Goal: Information Seeking & Learning: Compare options

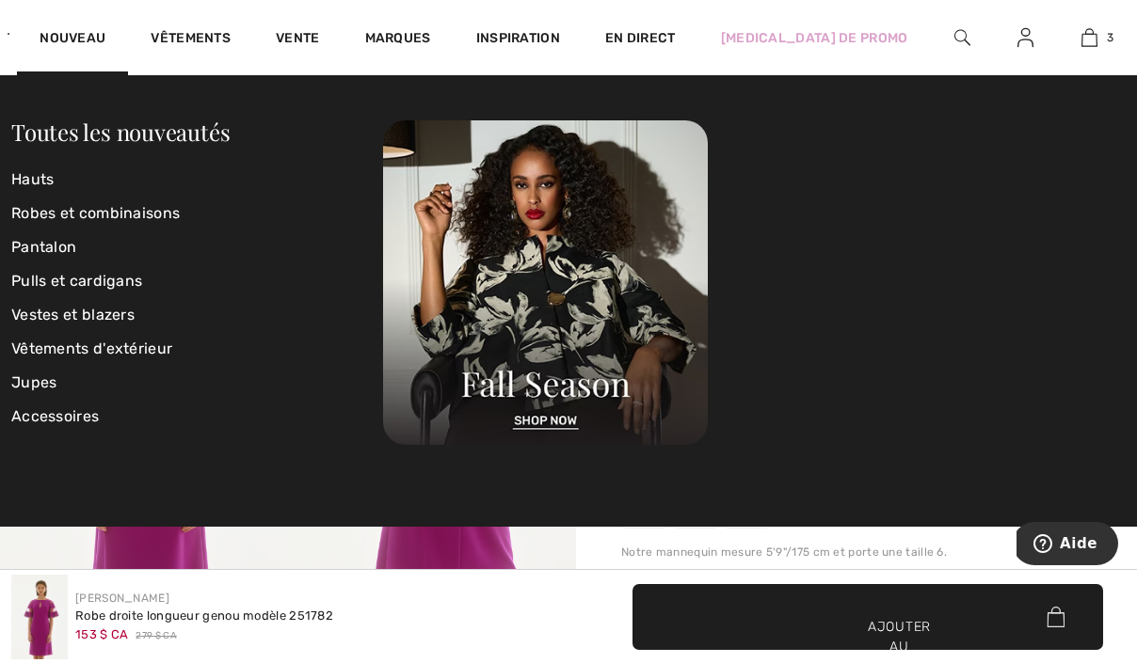
scroll to position [1041, 0]
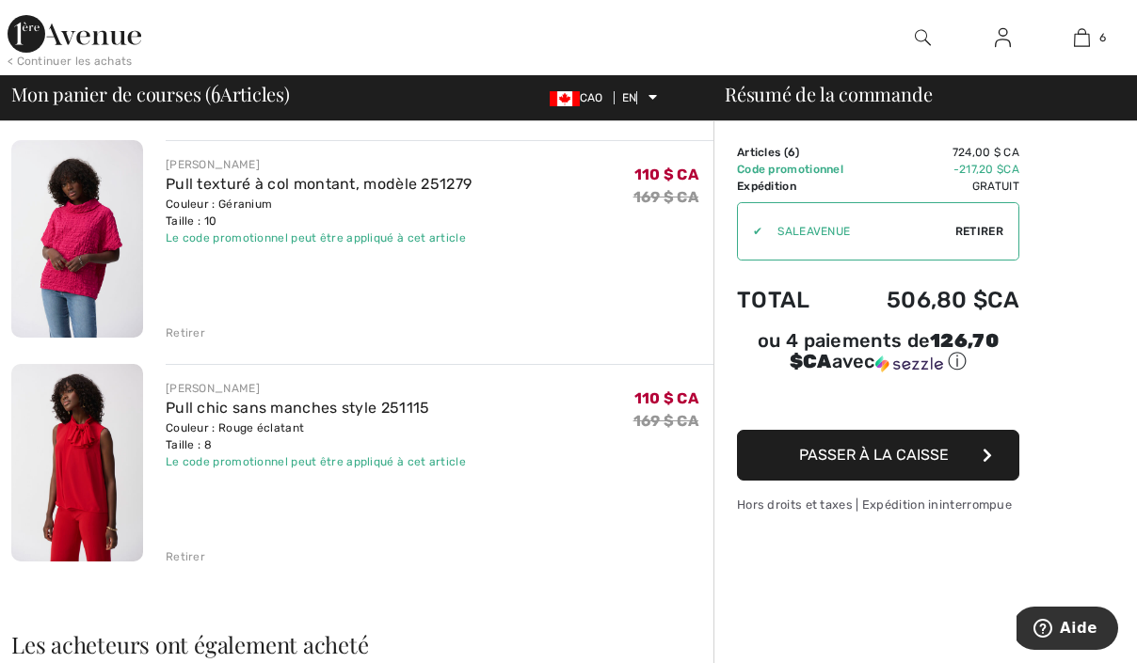
scroll to position [1028, 0]
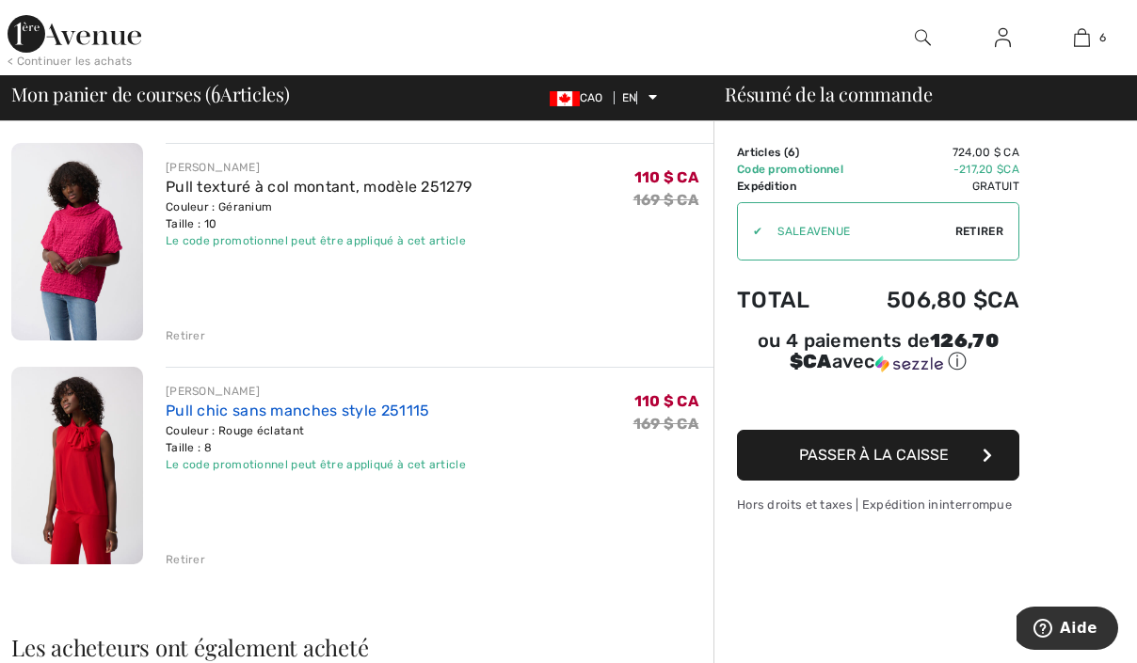
click at [345, 405] on font "Pull chic sans manches style 251115" at bounding box center [298, 411] width 264 height 18
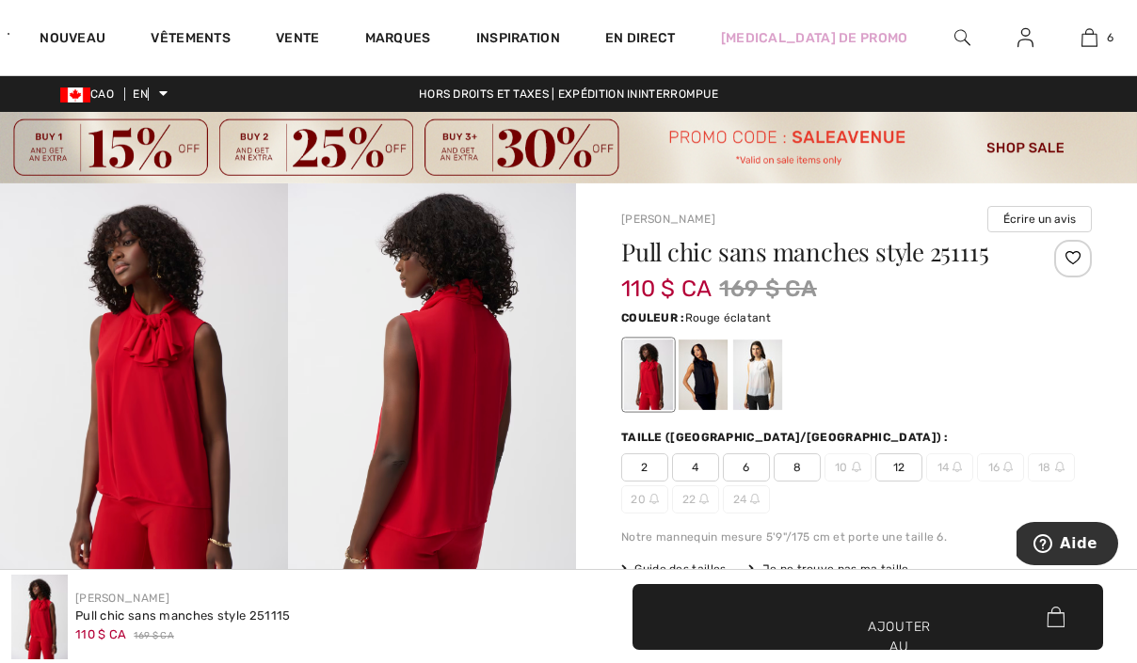
click at [145, 366] on img at bounding box center [144, 400] width 288 height 432
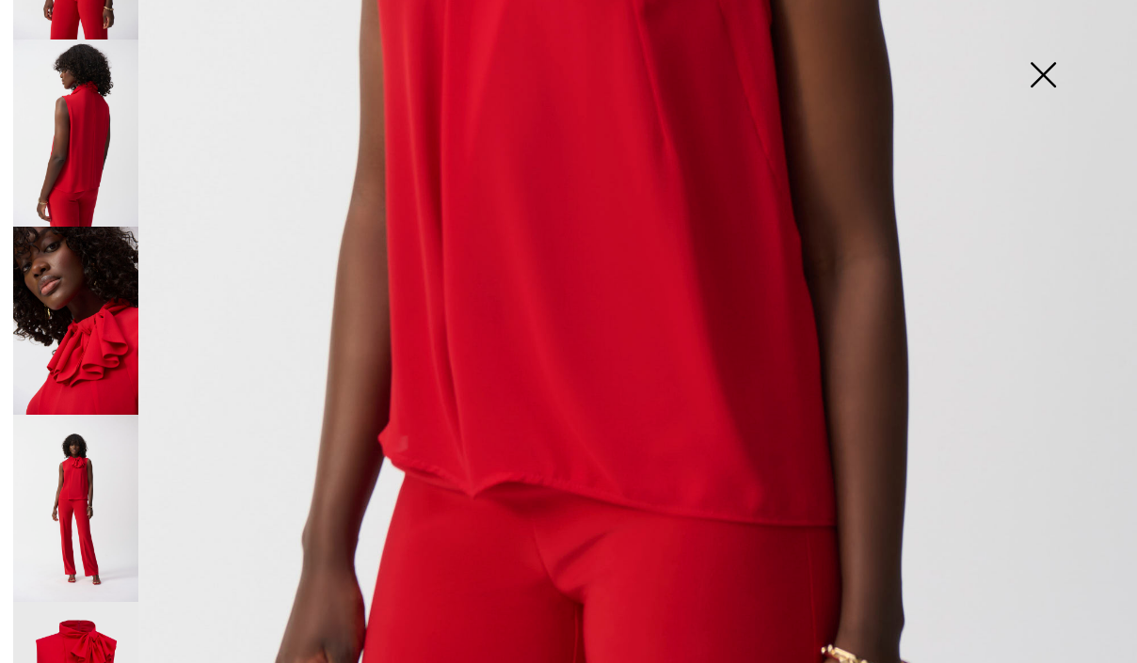
scroll to position [239, 0]
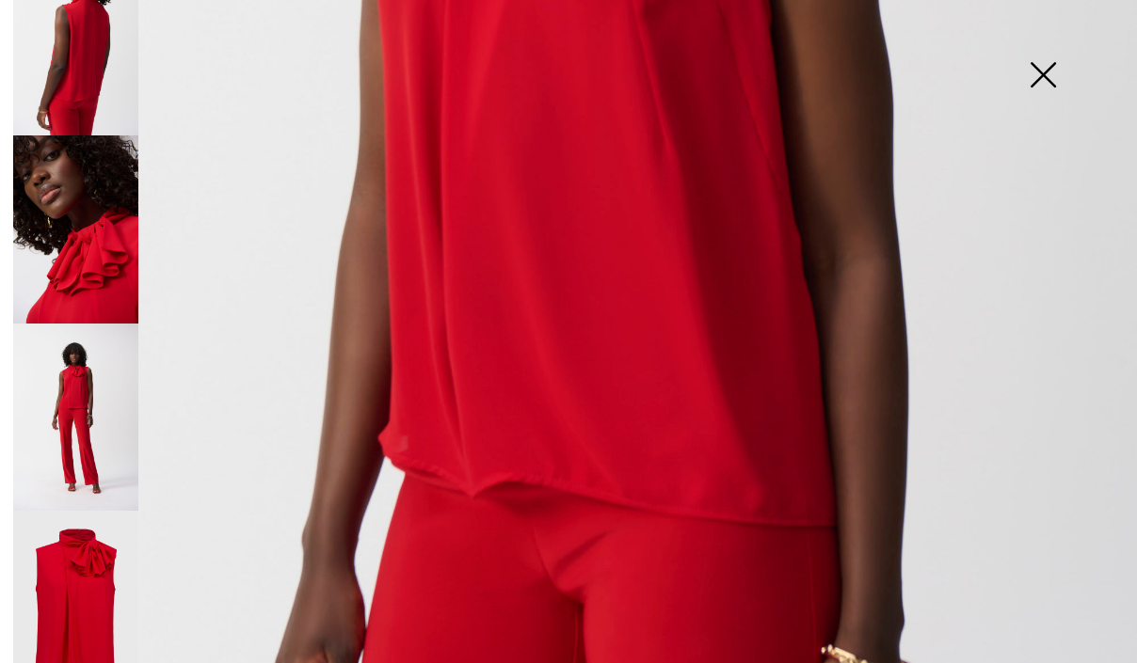
click at [106, 530] on img at bounding box center [75, 605] width 125 height 188
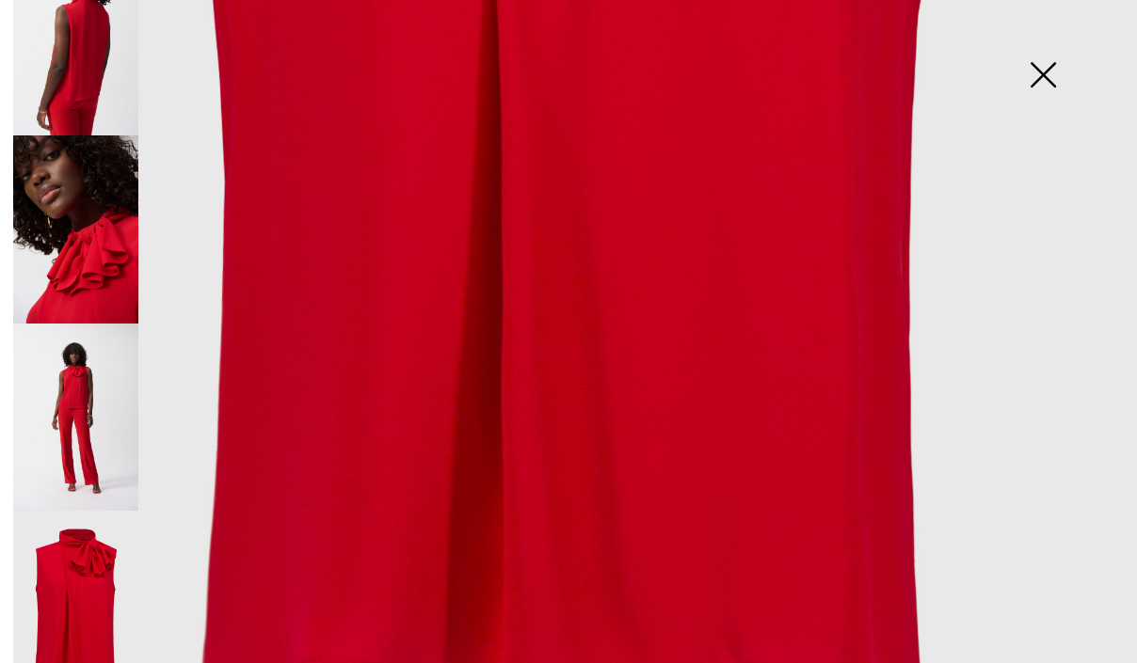
scroll to position [175, 0]
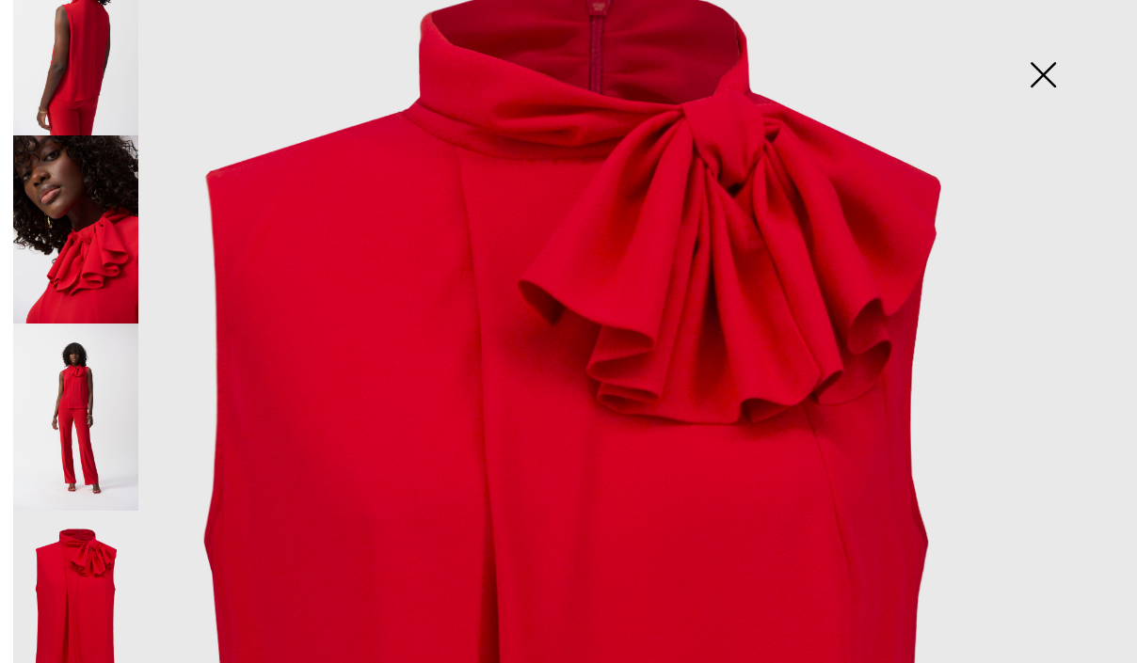
click at [1046, 69] on img at bounding box center [1043, 76] width 94 height 97
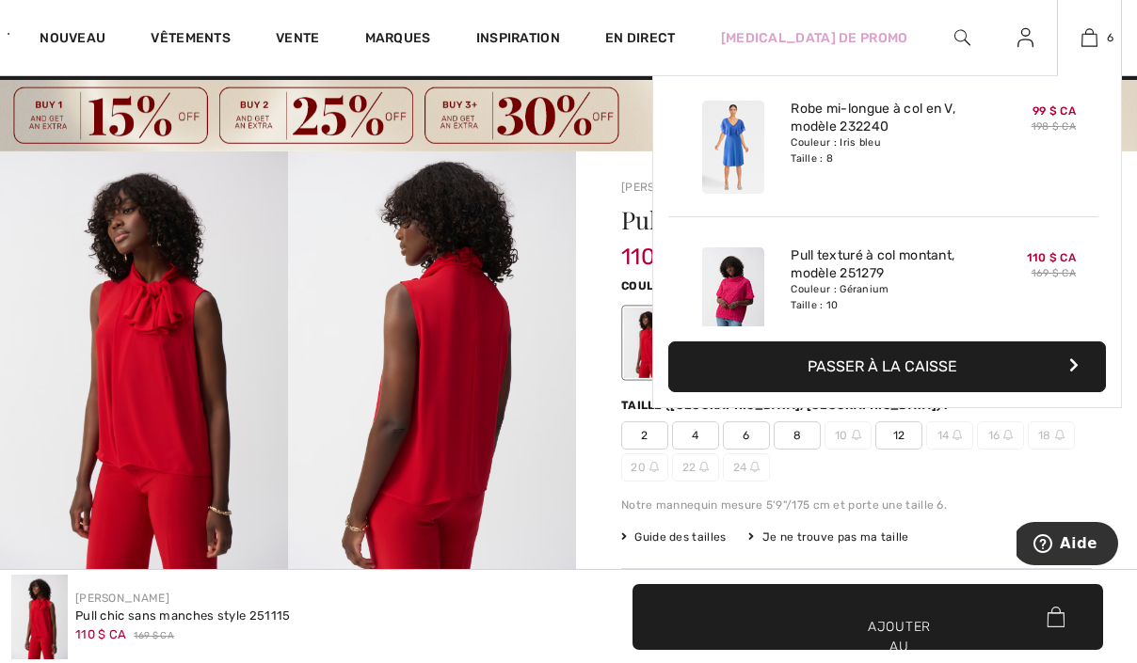
scroll to position [408, 0]
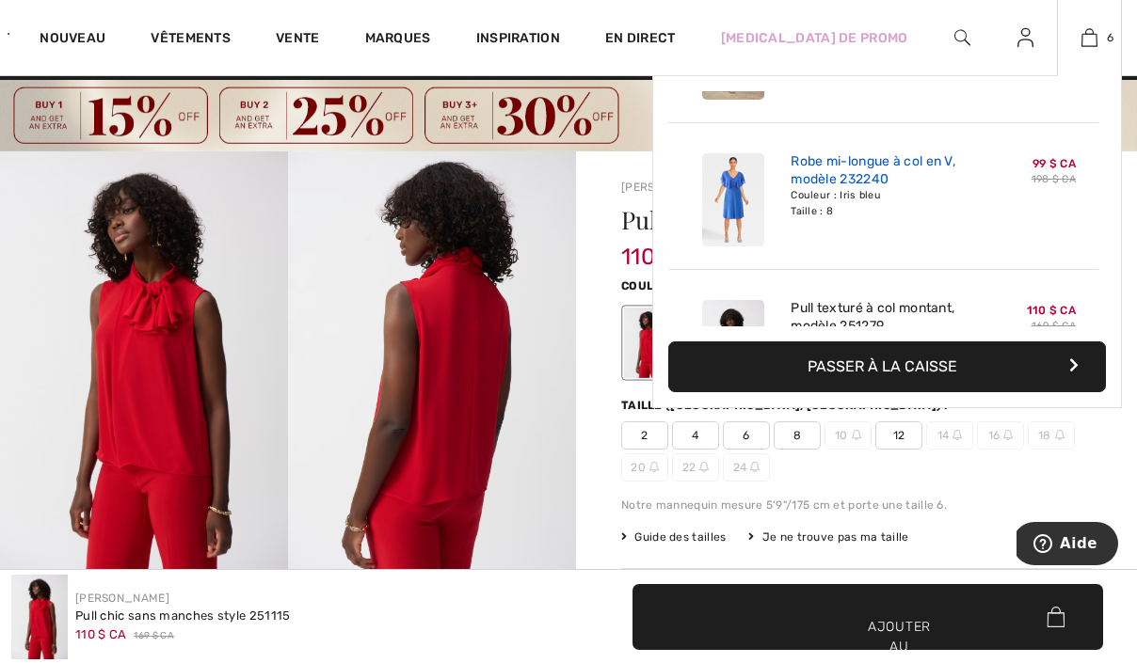
click at [836, 161] on font "Robe mi-longue à col en V, modèle 232240" at bounding box center [872, 170] width 165 height 34
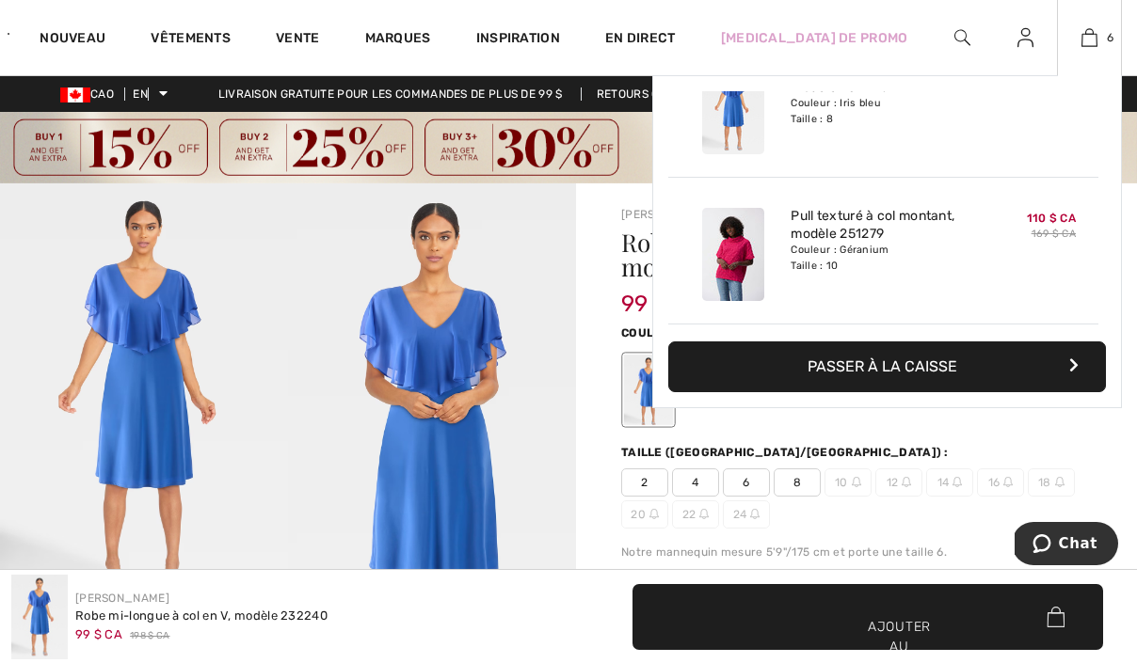
scroll to position [486, 0]
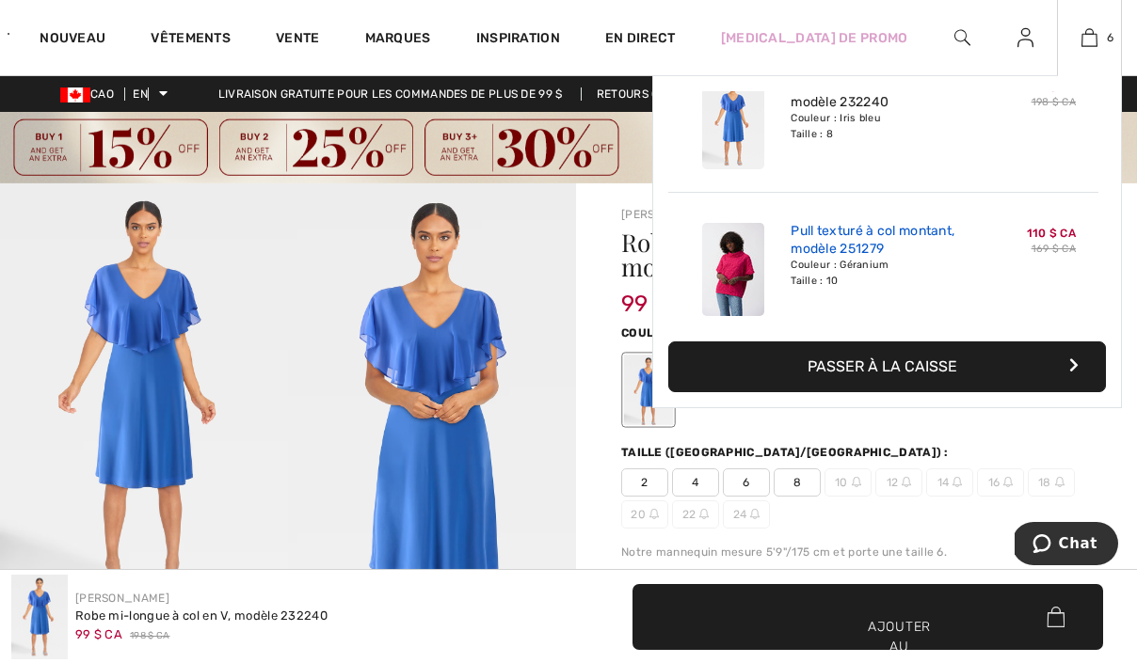
click at [863, 234] on font "Pull texturé à col montant, modèle 251279" at bounding box center [872, 240] width 164 height 34
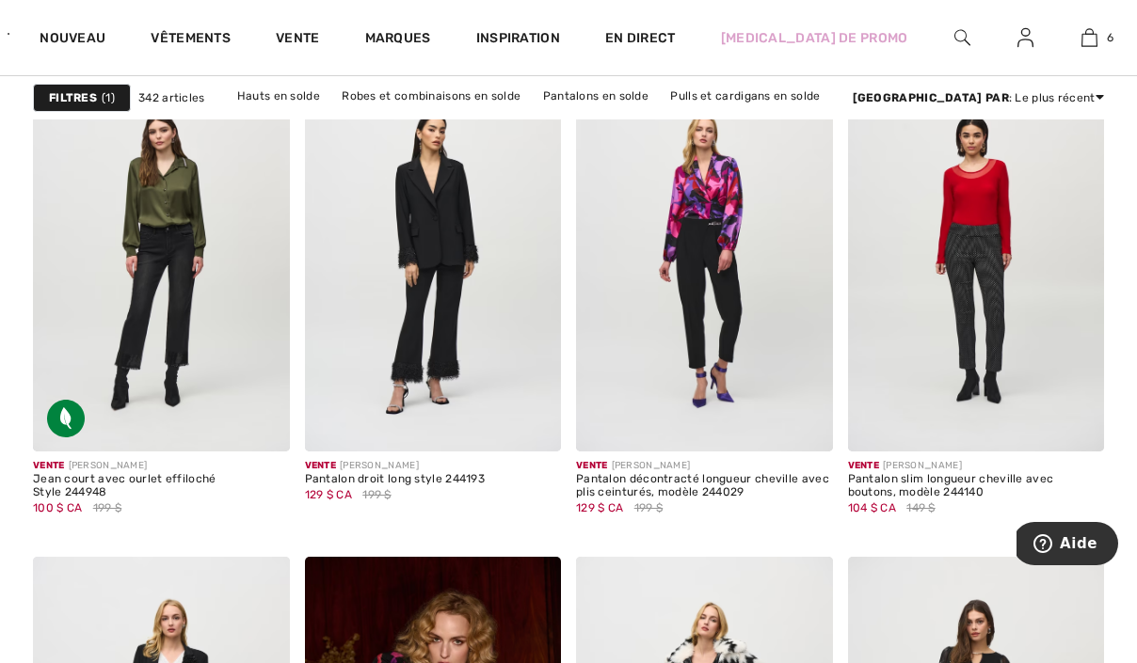
scroll to position [5229, 0]
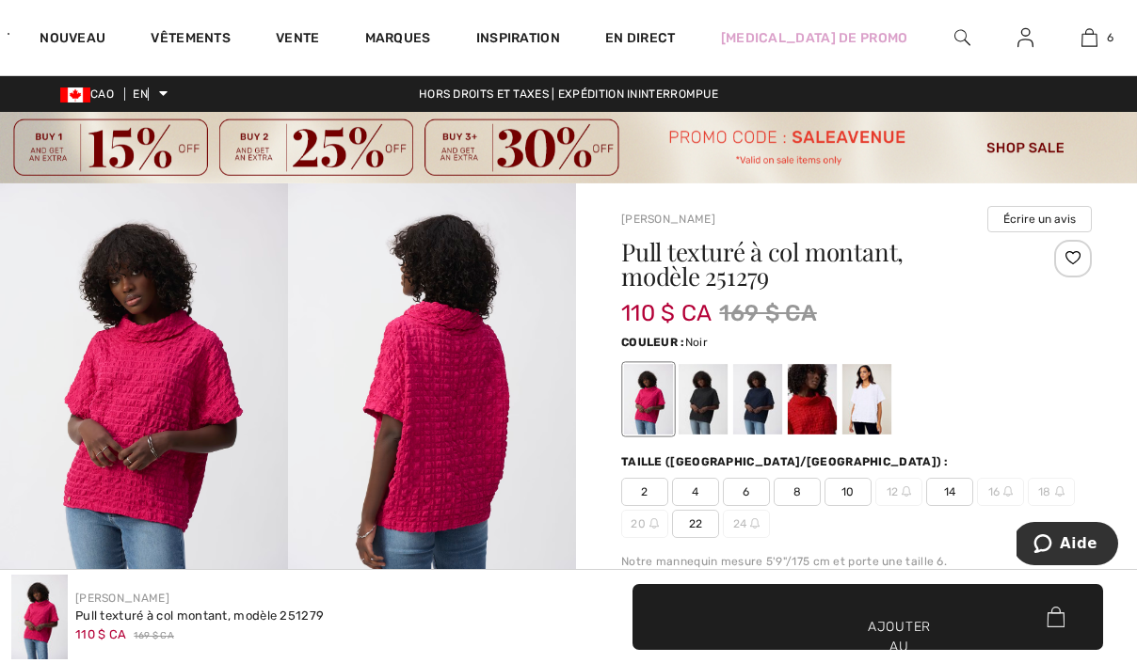
click at [711, 405] on div at bounding box center [703, 399] width 49 height 71
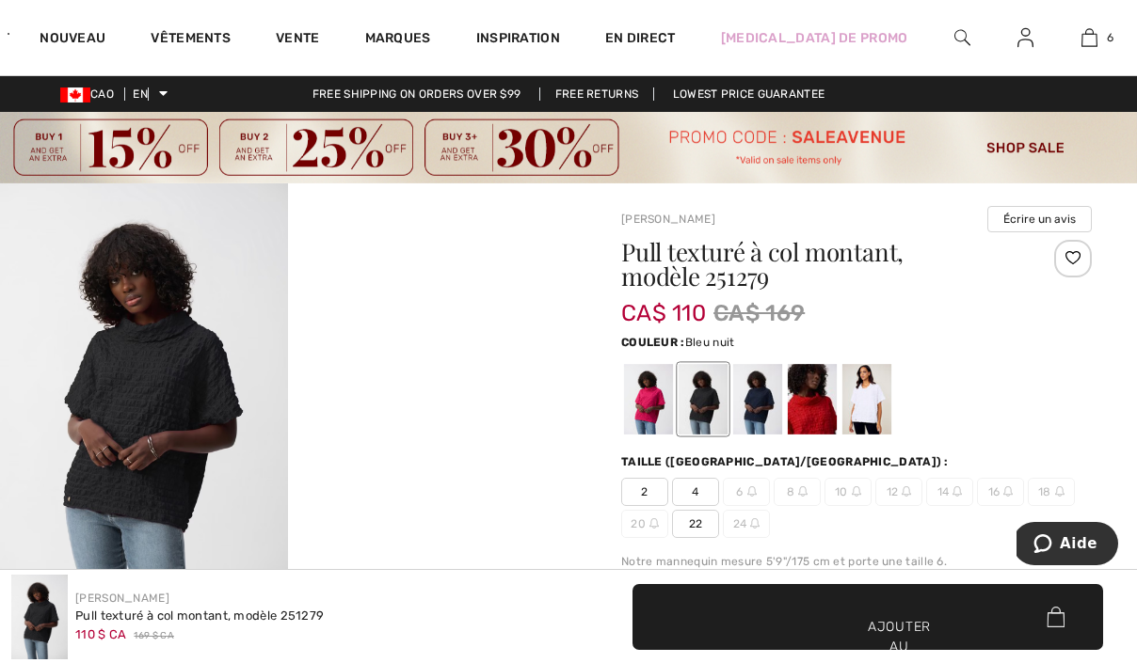
click at [765, 399] on div at bounding box center [757, 399] width 49 height 71
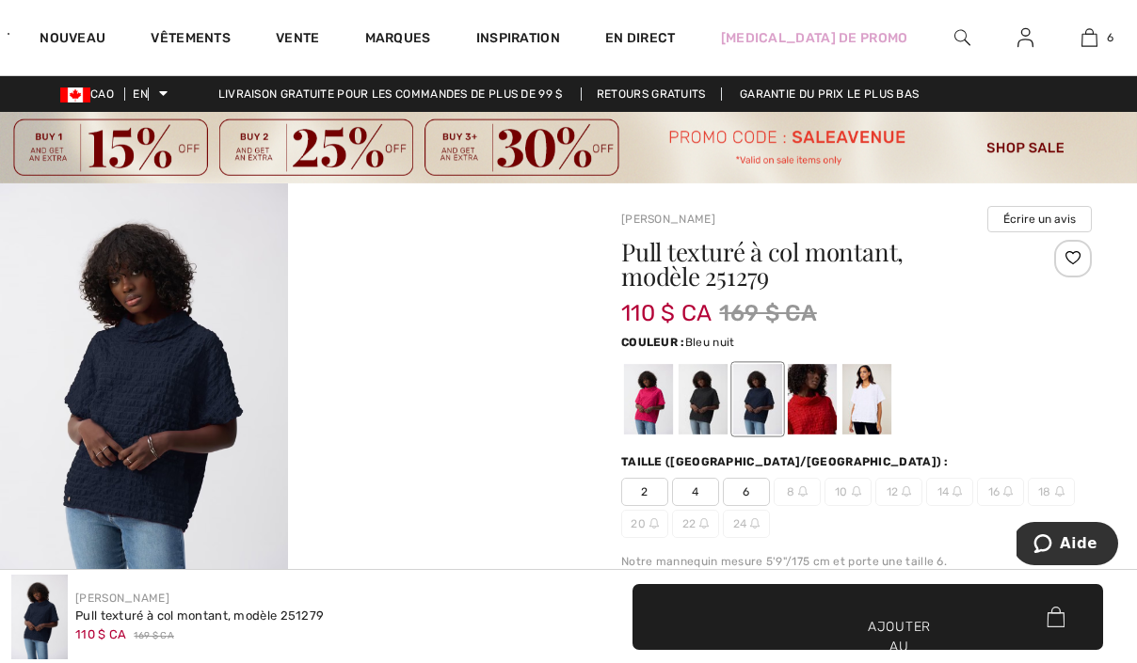
click at [842, 399] on div at bounding box center [866, 399] width 49 height 71
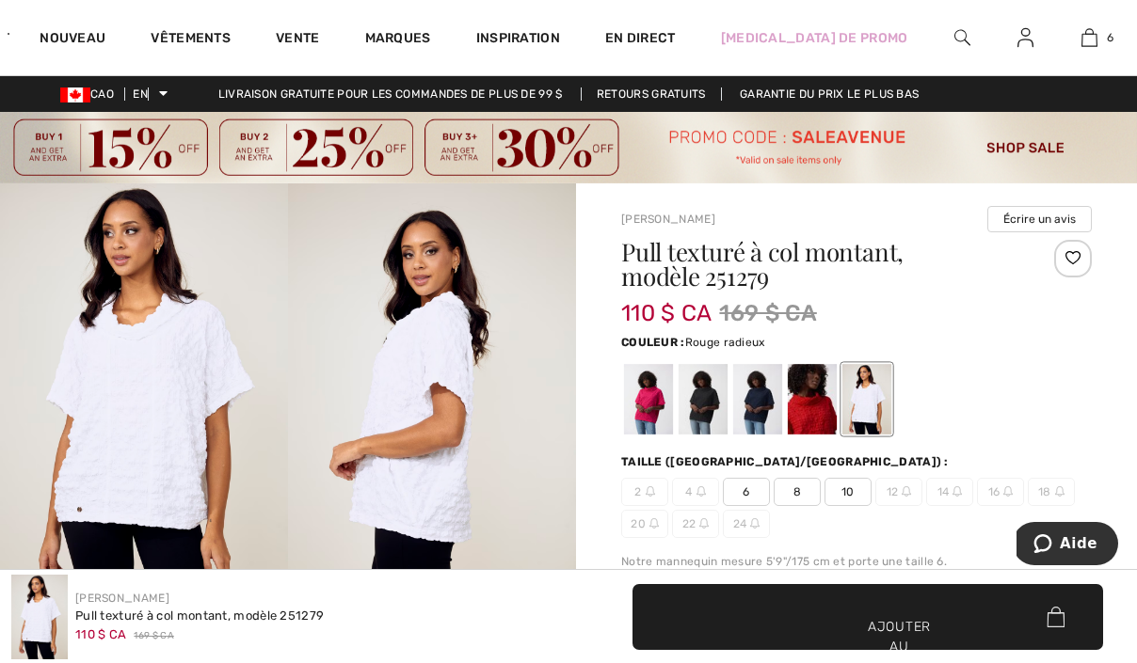
click at [822, 401] on div at bounding box center [812, 399] width 49 height 71
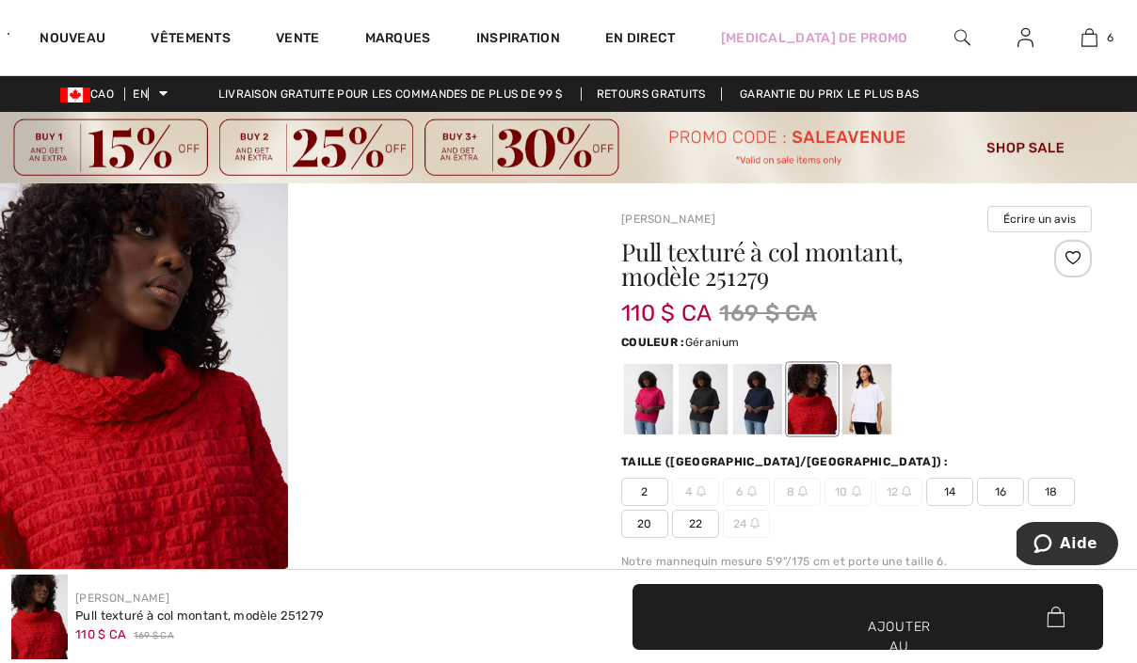
click at [651, 391] on div at bounding box center [648, 399] width 49 height 71
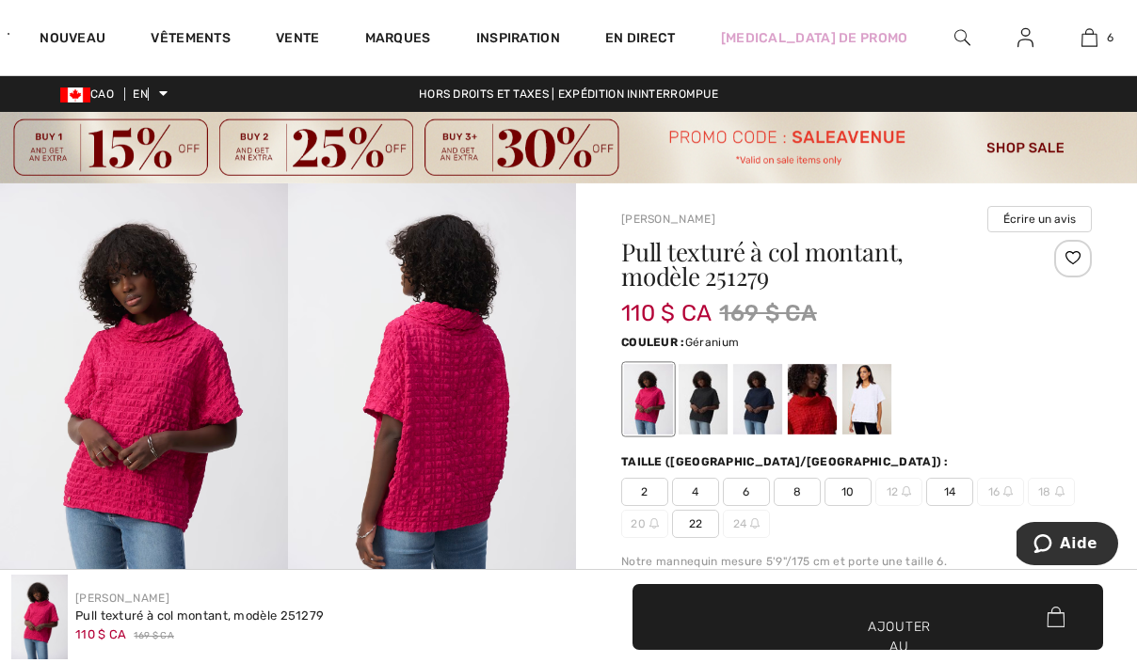
click at [171, 381] on img at bounding box center [144, 400] width 288 height 432
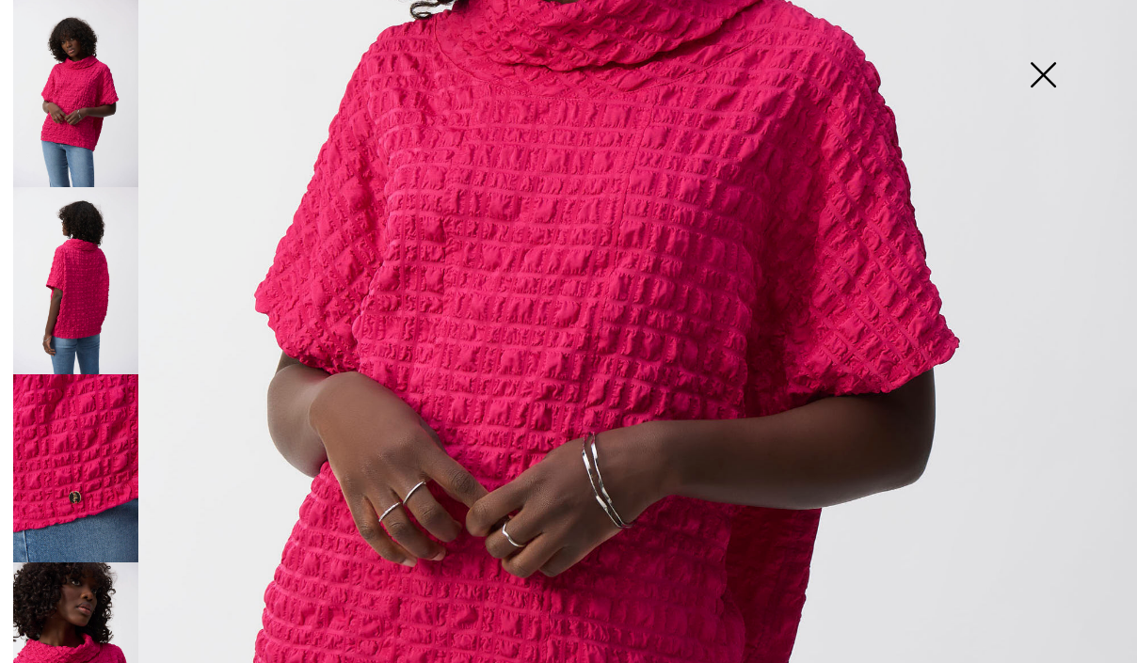
scroll to position [683, 0]
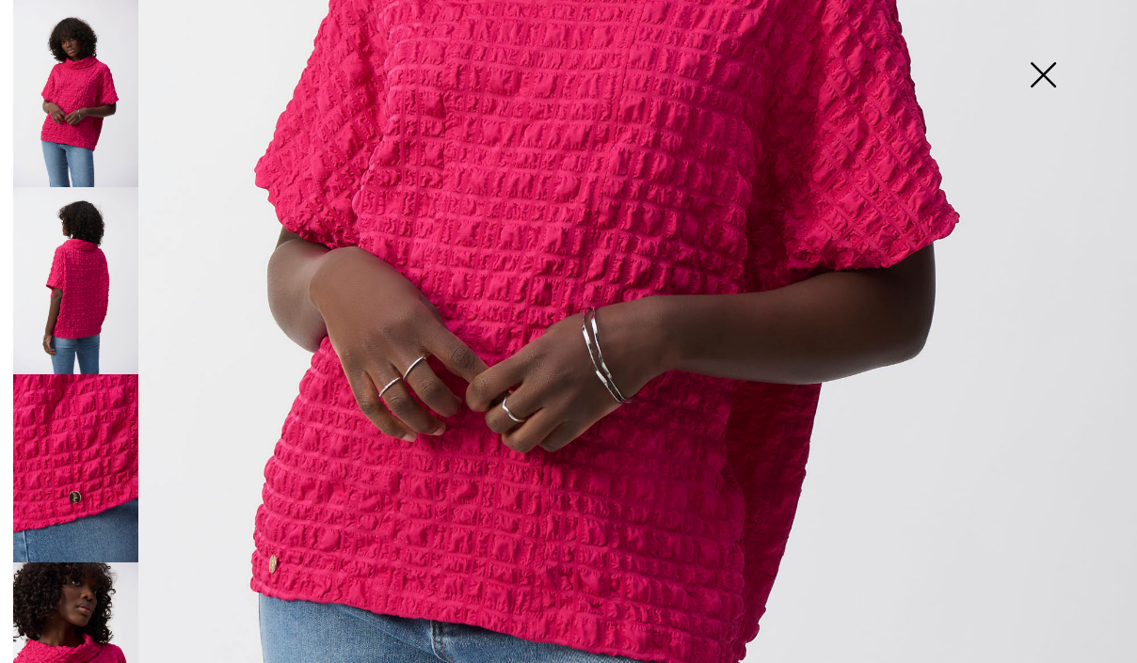
click at [140, 238] on img at bounding box center [568, 168] width 1137 height 1703
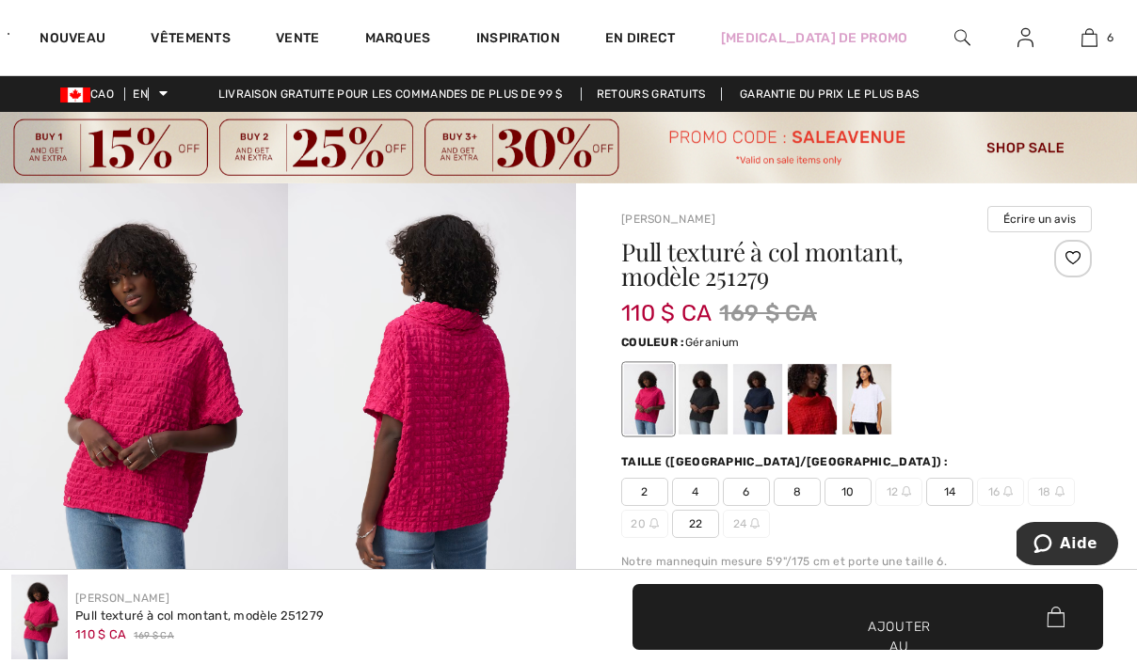
click at [203, 340] on img at bounding box center [144, 400] width 288 height 432
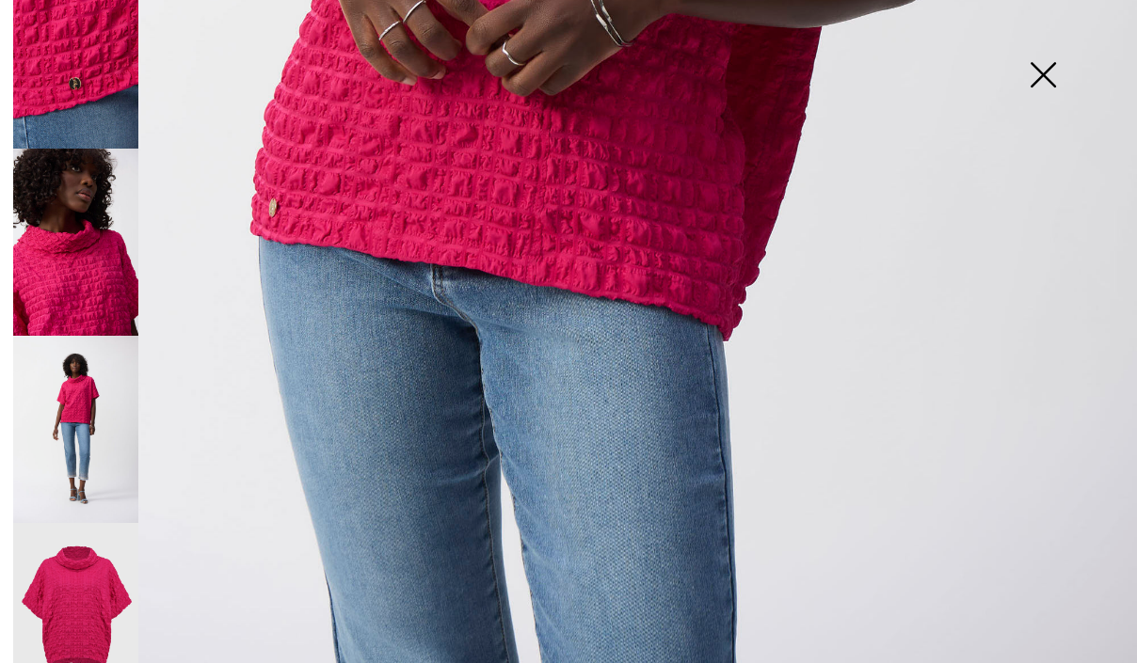
scroll to position [419, 0]
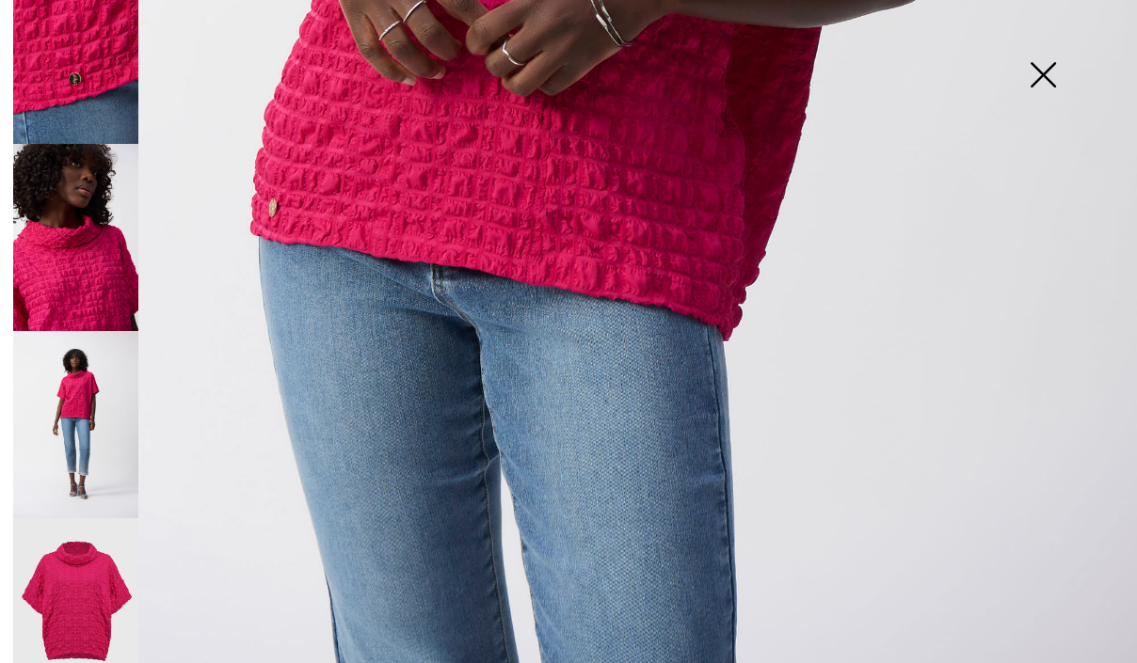
click at [72, 110] on img at bounding box center [75, 49] width 125 height 187
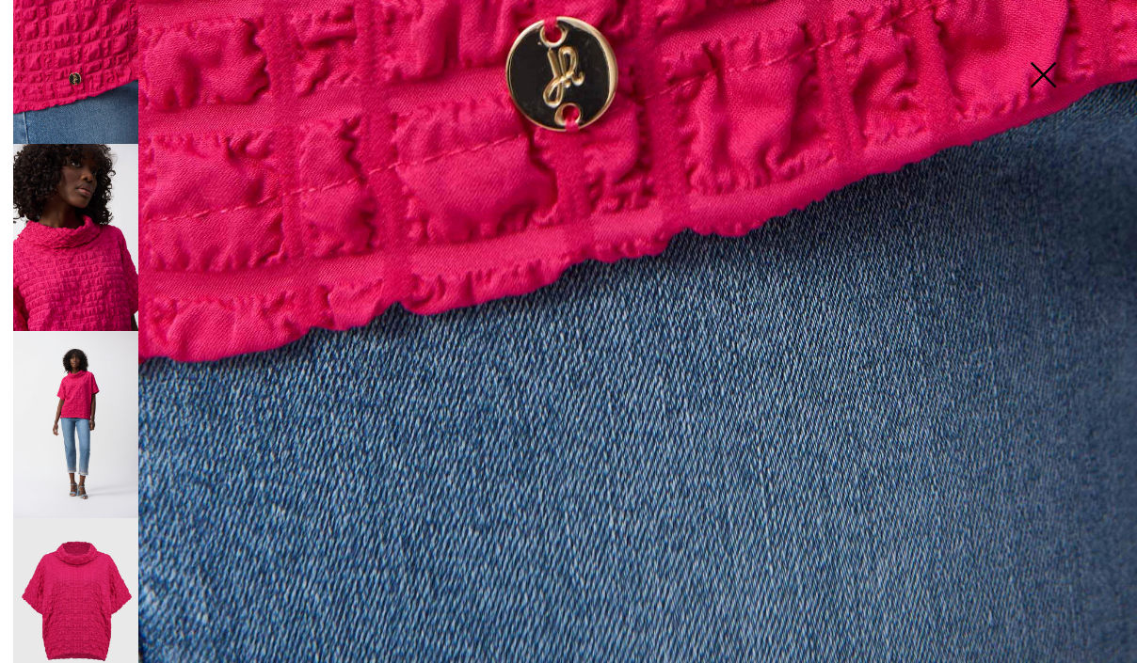
click at [90, 204] on img at bounding box center [75, 237] width 125 height 187
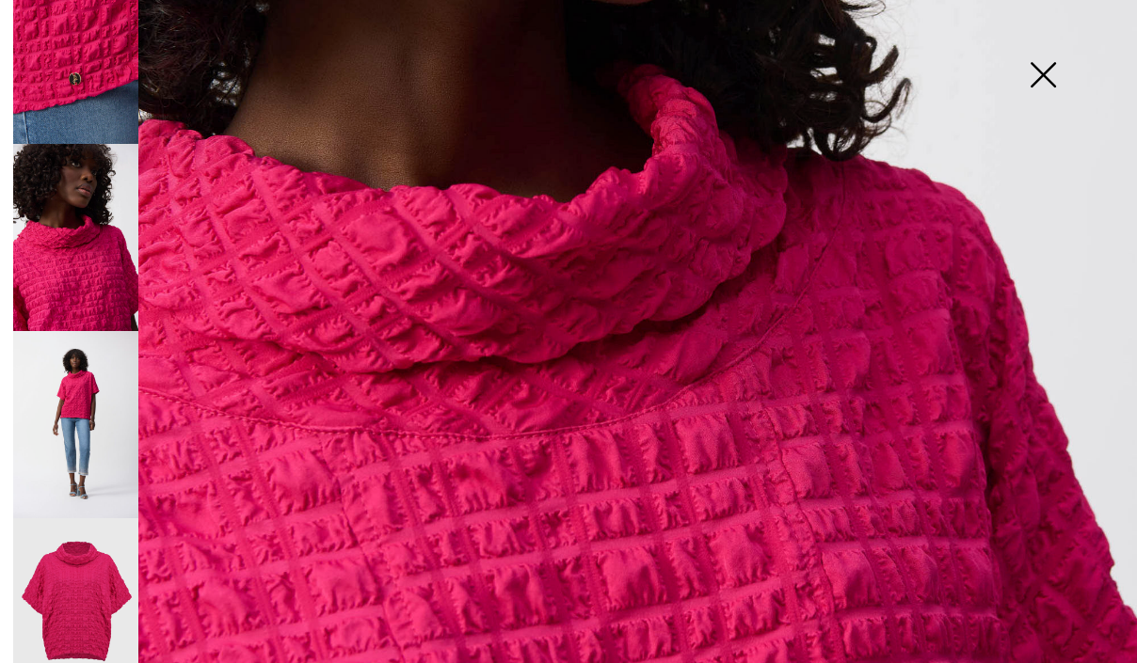
scroll to position [758, 0]
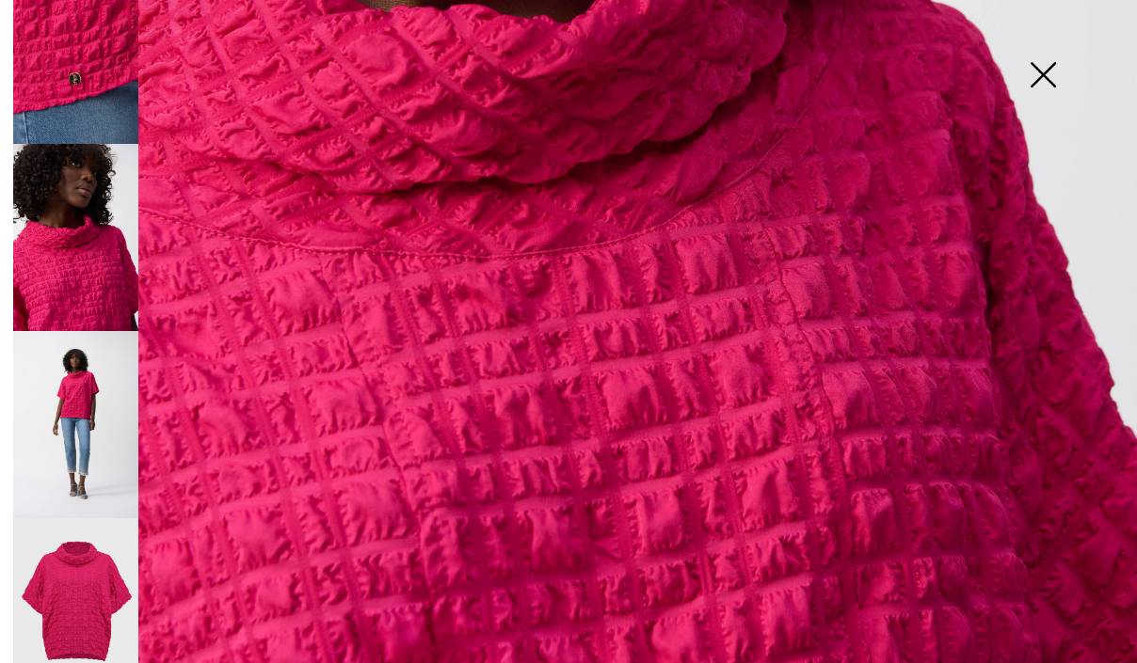
click at [107, 402] on img at bounding box center [75, 424] width 125 height 187
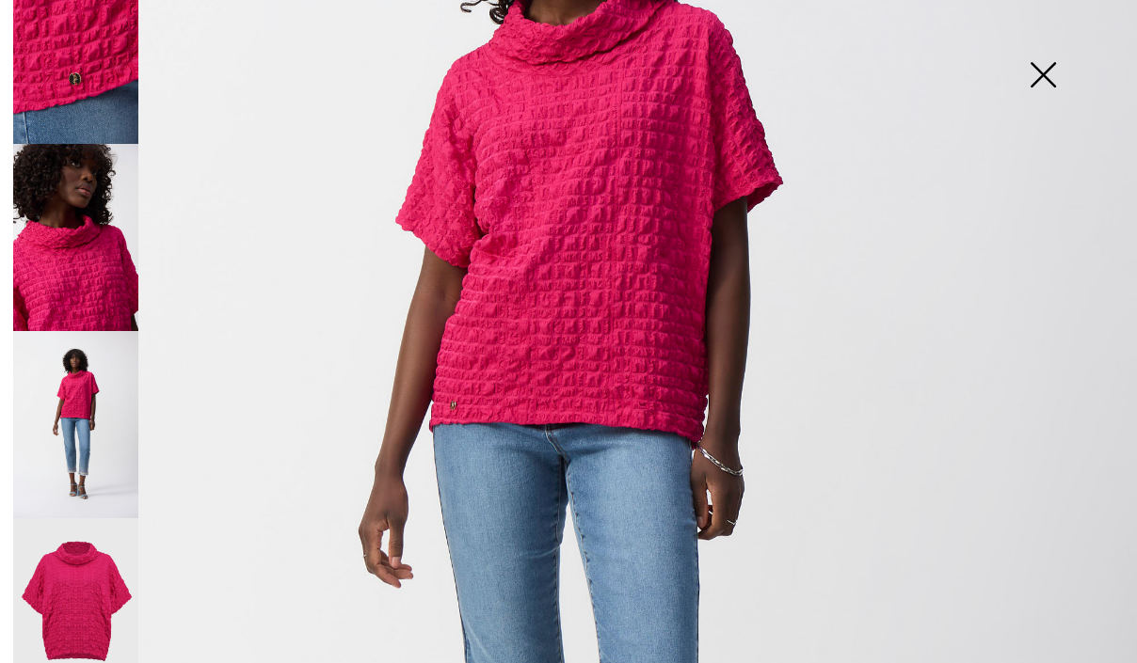
scroll to position [367, 0]
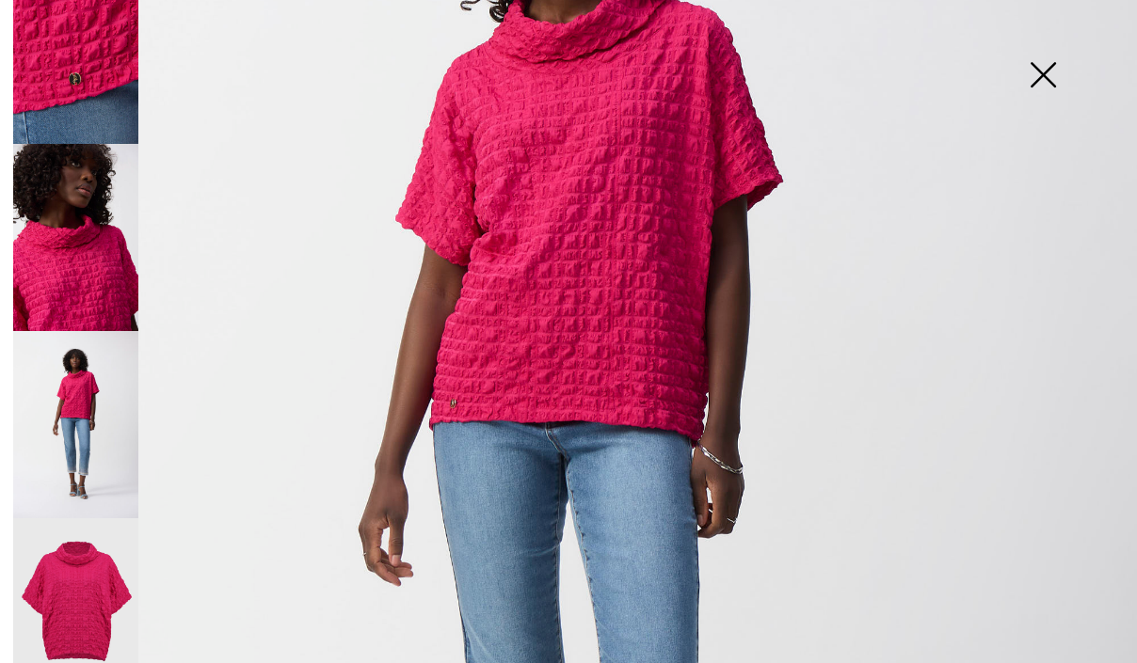
click at [75, 560] on img at bounding box center [75, 612] width 125 height 187
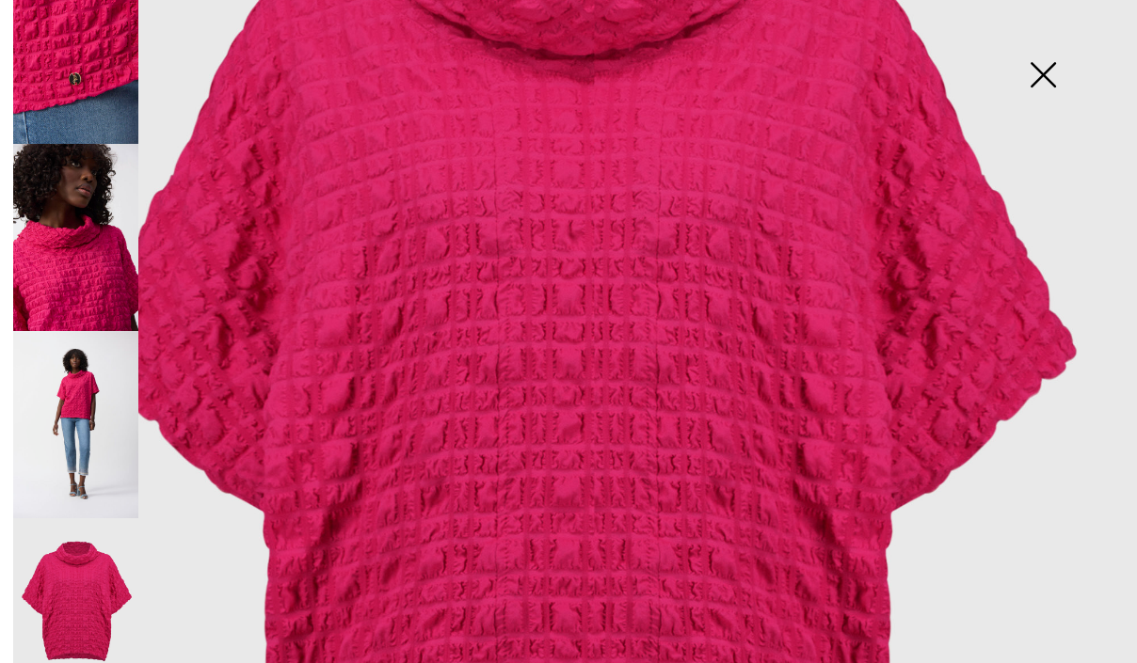
scroll to position [0, 0]
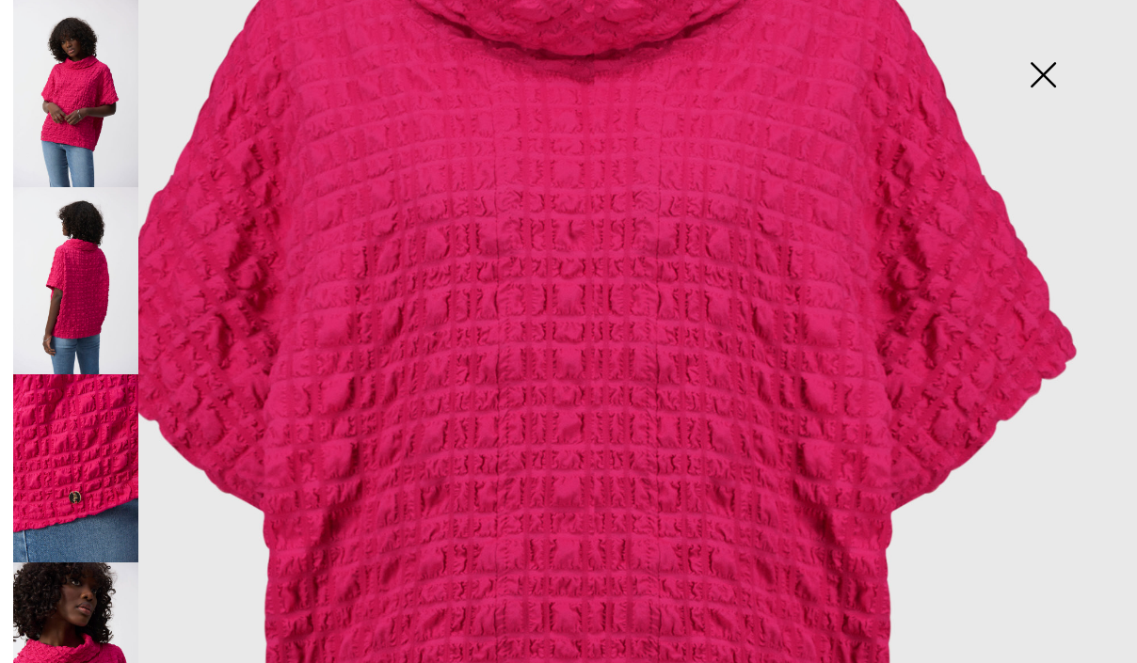
click at [72, 73] on img at bounding box center [75, 93] width 125 height 187
